Goal: Transaction & Acquisition: Purchase product/service

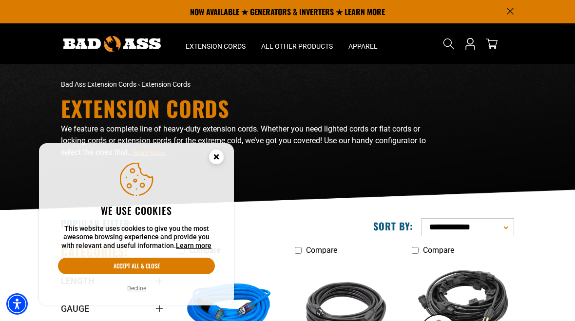
click at [138, 289] on button "Decline" at bounding box center [136, 289] width 25 height 10
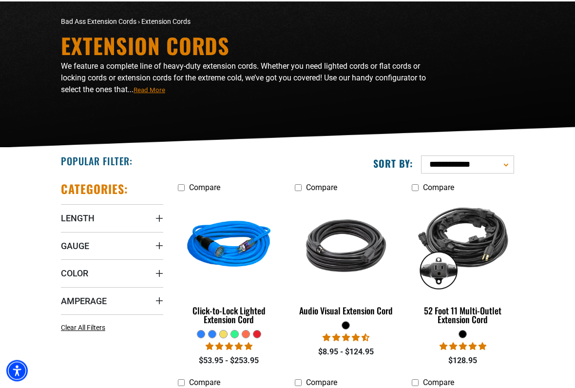
scroll to position [73, 0]
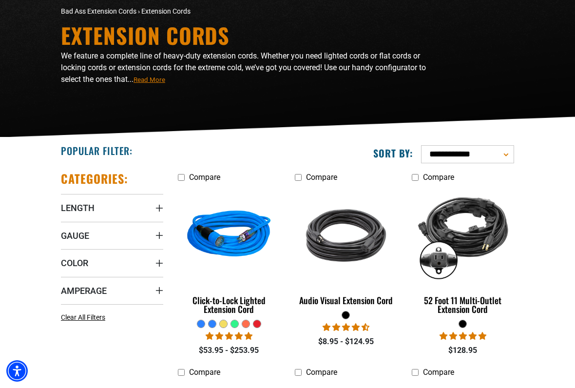
click at [103, 233] on summary "Gauge" at bounding box center [112, 235] width 102 height 27
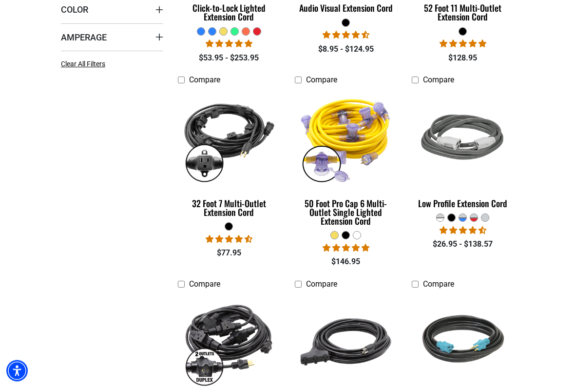
scroll to position [366, 0]
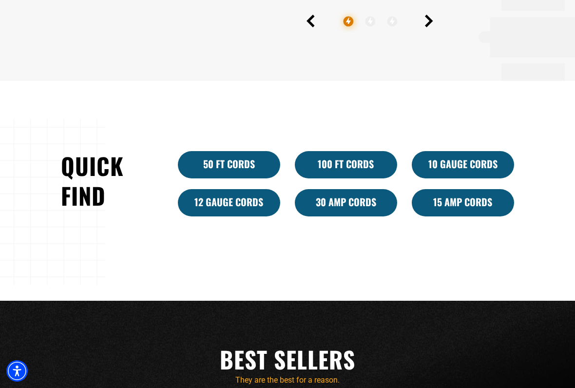
scroll to position [529, 0]
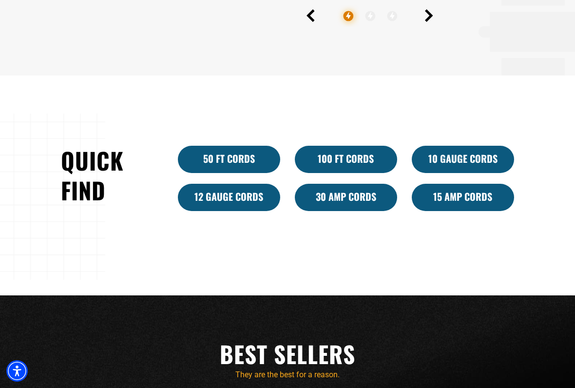
click at [350, 199] on link "30 Amp Cords" at bounding box center [346, 197] width 102 height 27
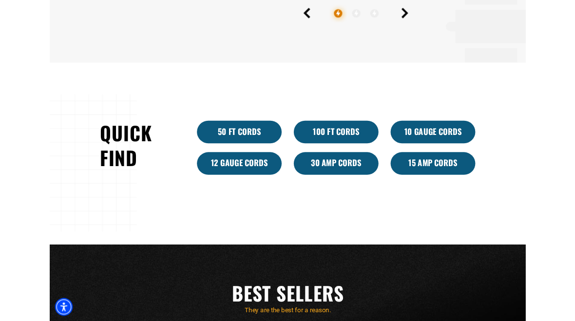
scroll to position [556, 0]
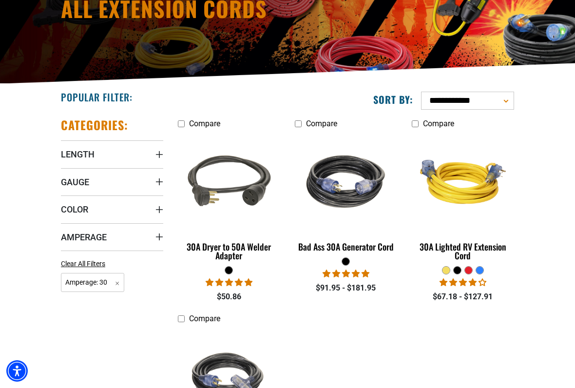
scroll to position [132, 0]
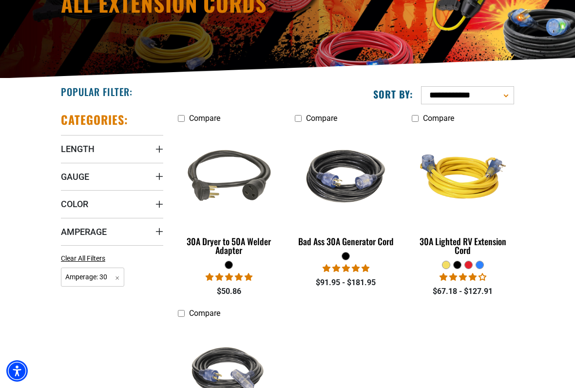
click at [374, 246] on div "Bad Ass 30A Generator Cord" at bounding box center [346, 241] width 102 height 9
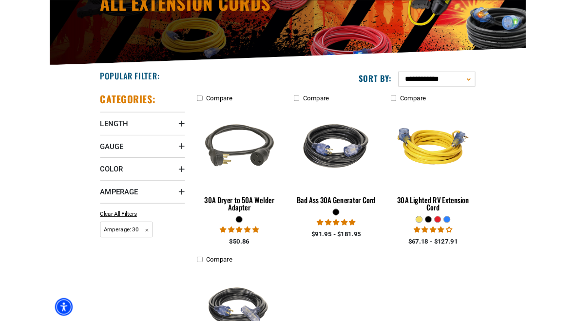
scroll to position [159, 0]
